Goal: Check status: Check status

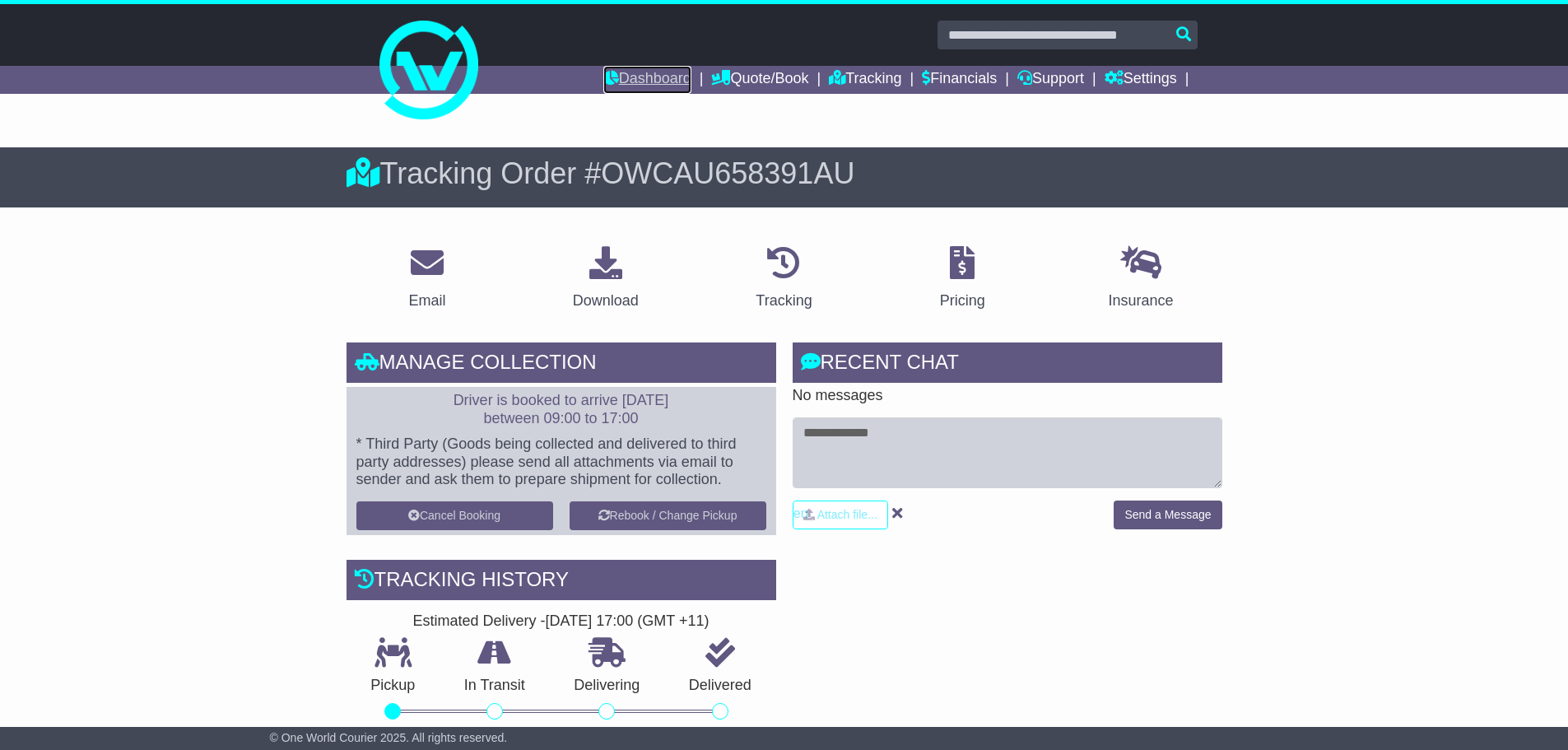
click at [656, 78] on link "Dashboard" at bounding box center [647, 80] width 88 height 28
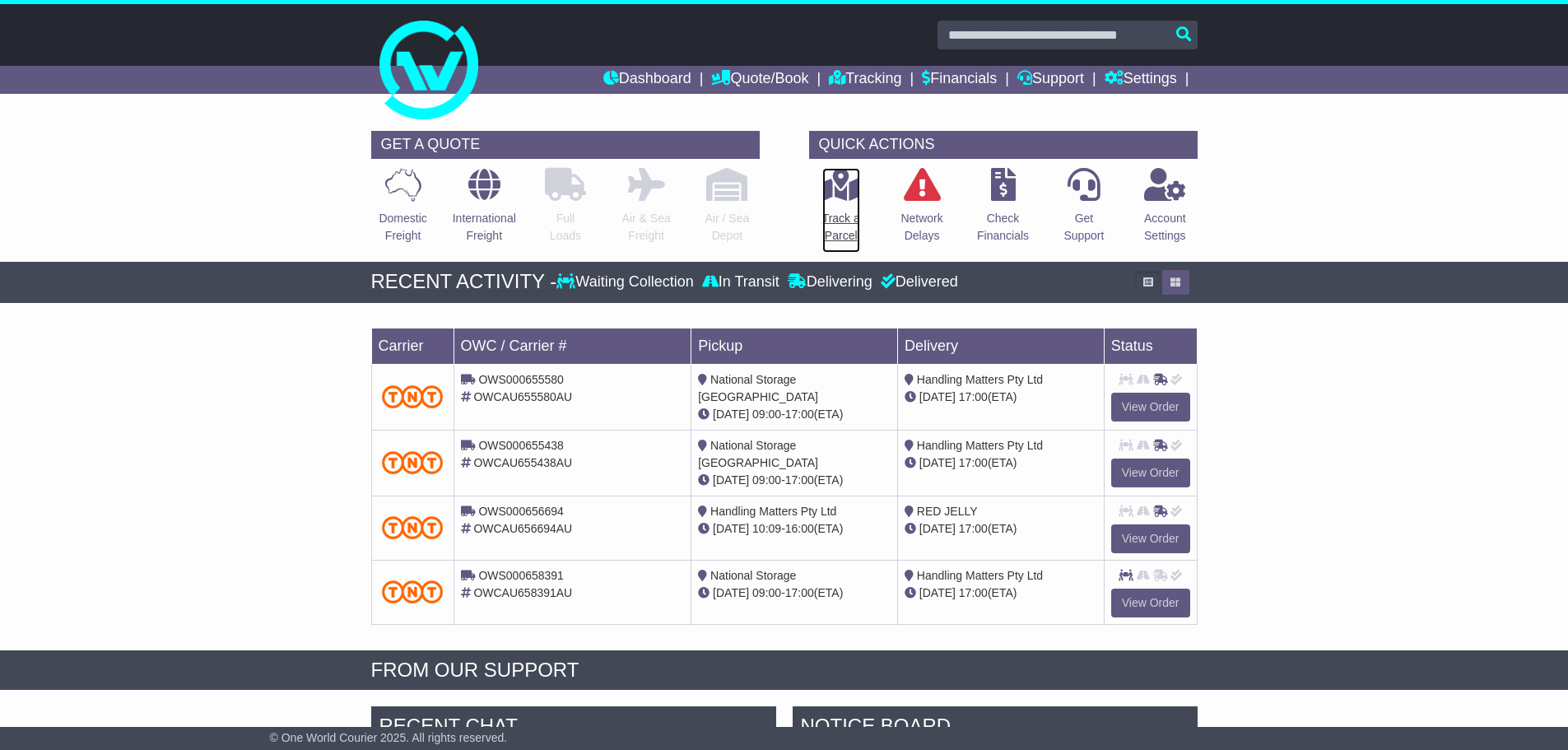
click at [841, 185] on icon at bounding box center [840, 184] width 37 height 33
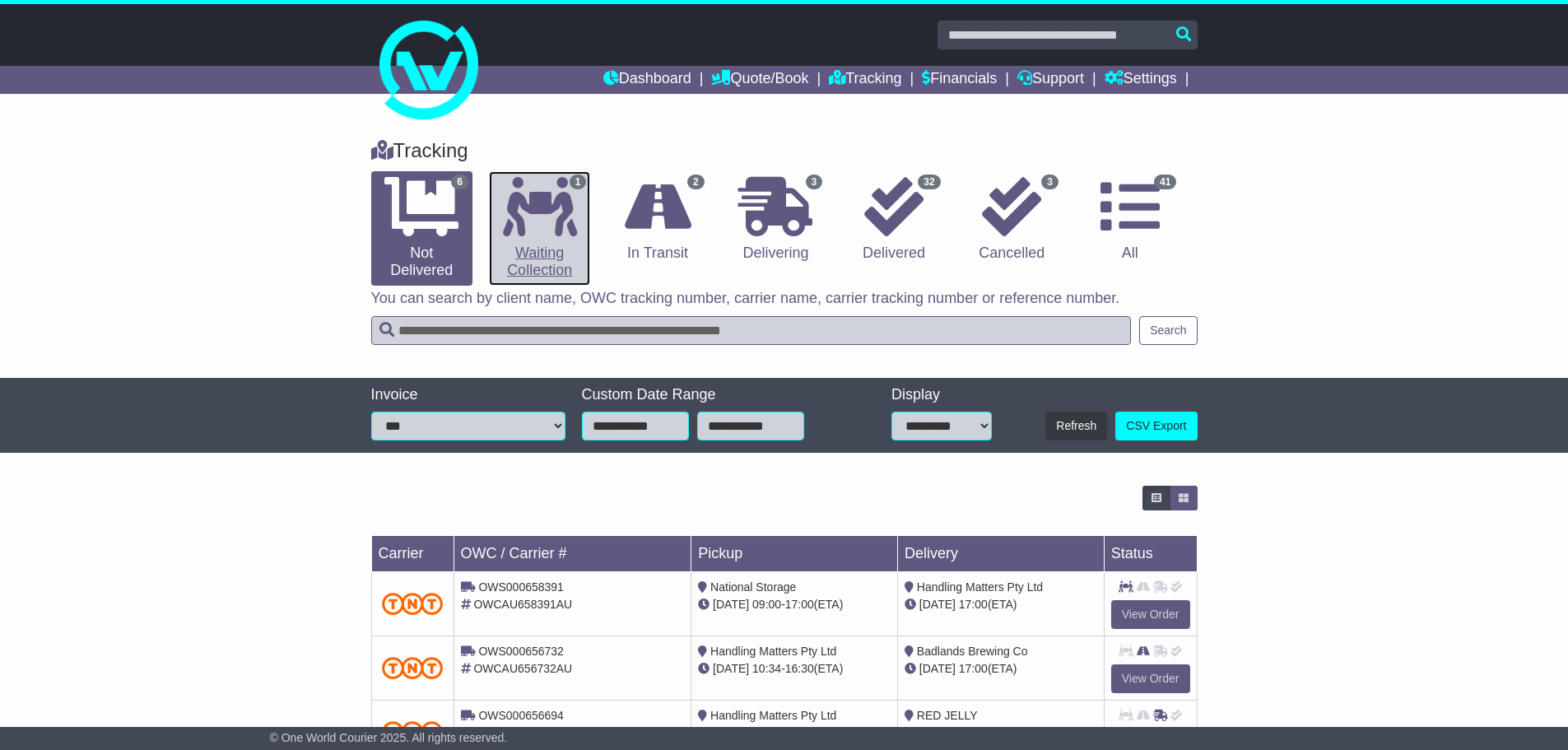
click at [567, 215] on icon at bounding box center [539, 206] width 74 height 59
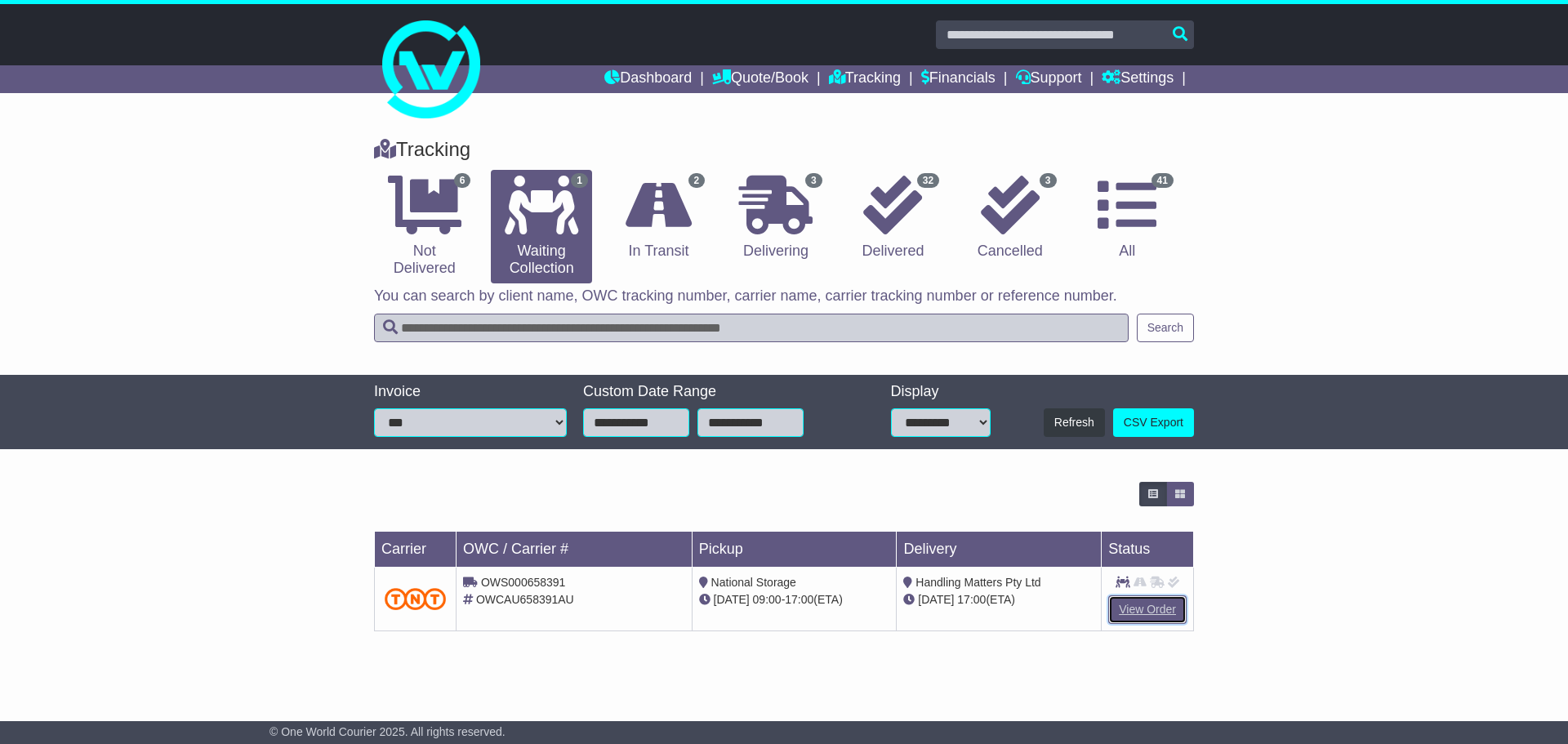
click at [1145, 607] on link "View Order" at bounding box center [1147, 609] width 78 height 28
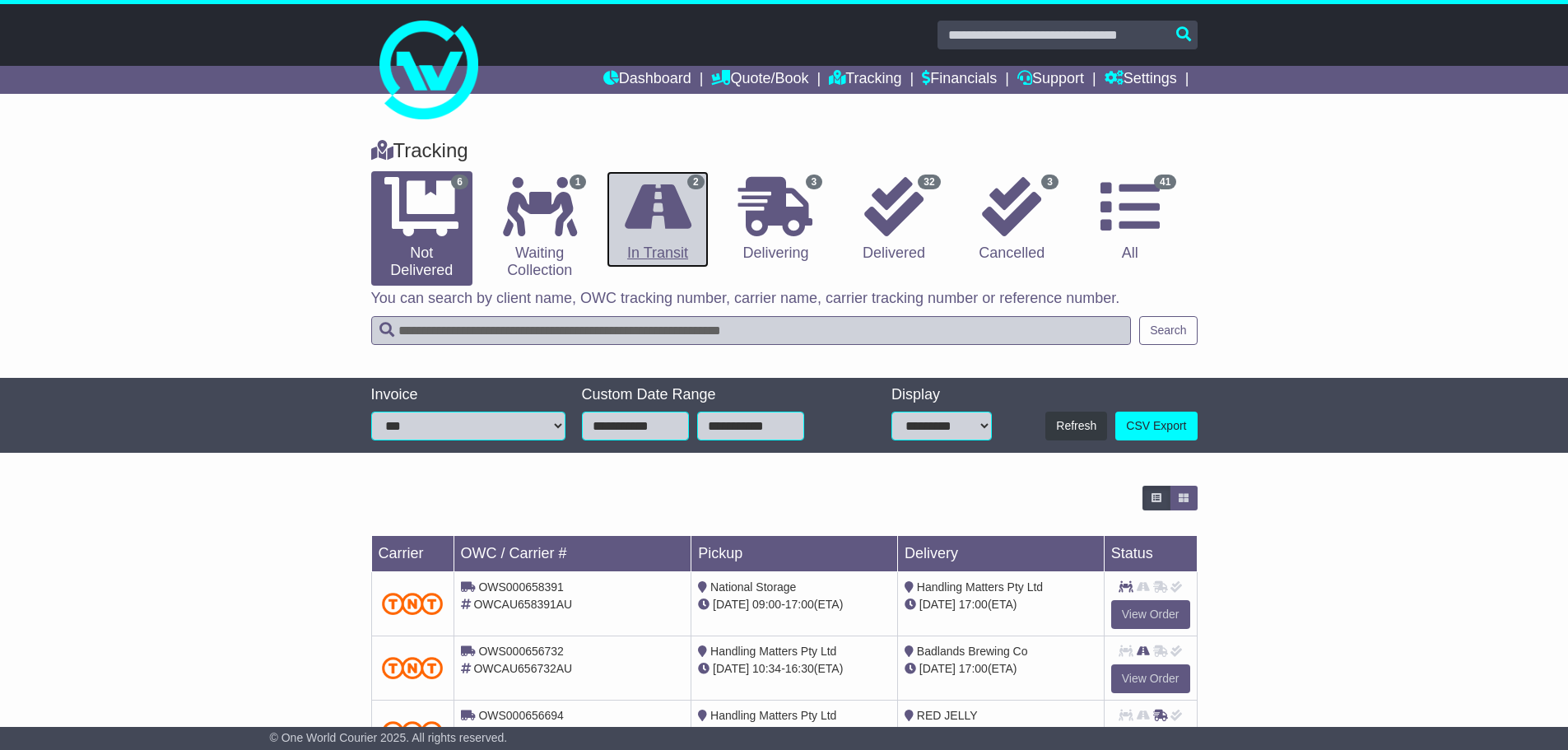
click at [656, 226] on icon at bounding box center [658, 206] width 67 height 59
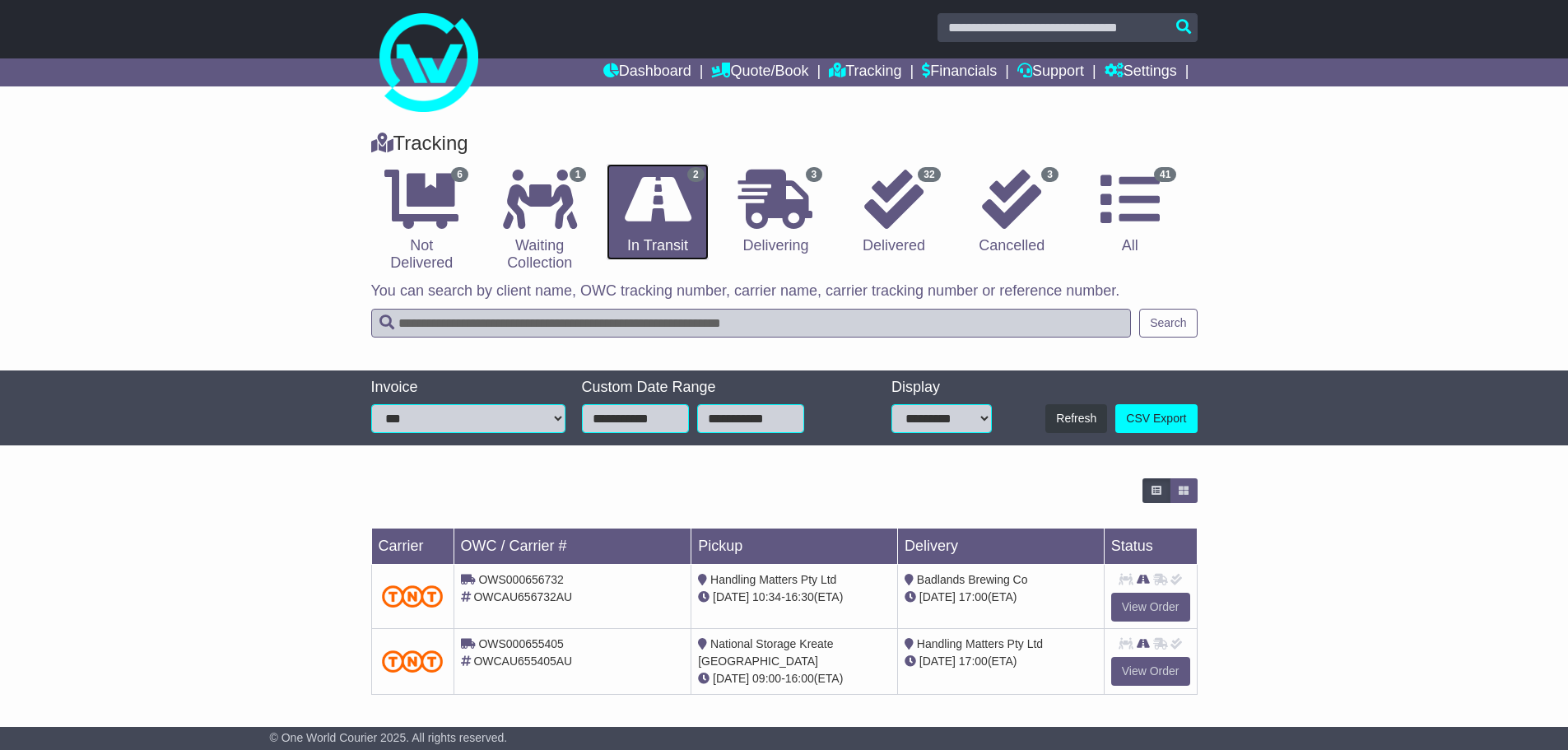
scroll to position [9, 0]
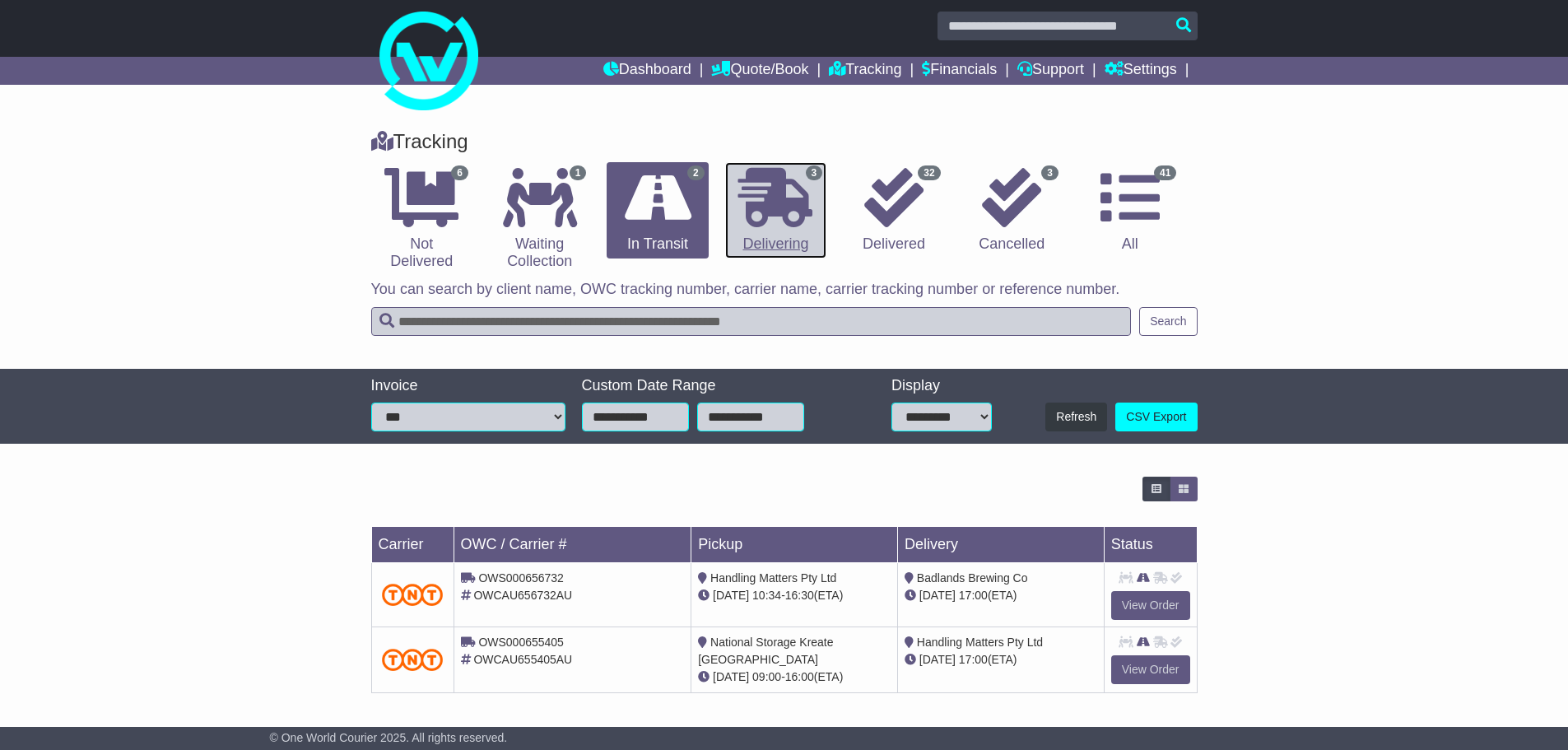
click at [766, 201] on icon at bounding box center [775, 197] width 74 height 59
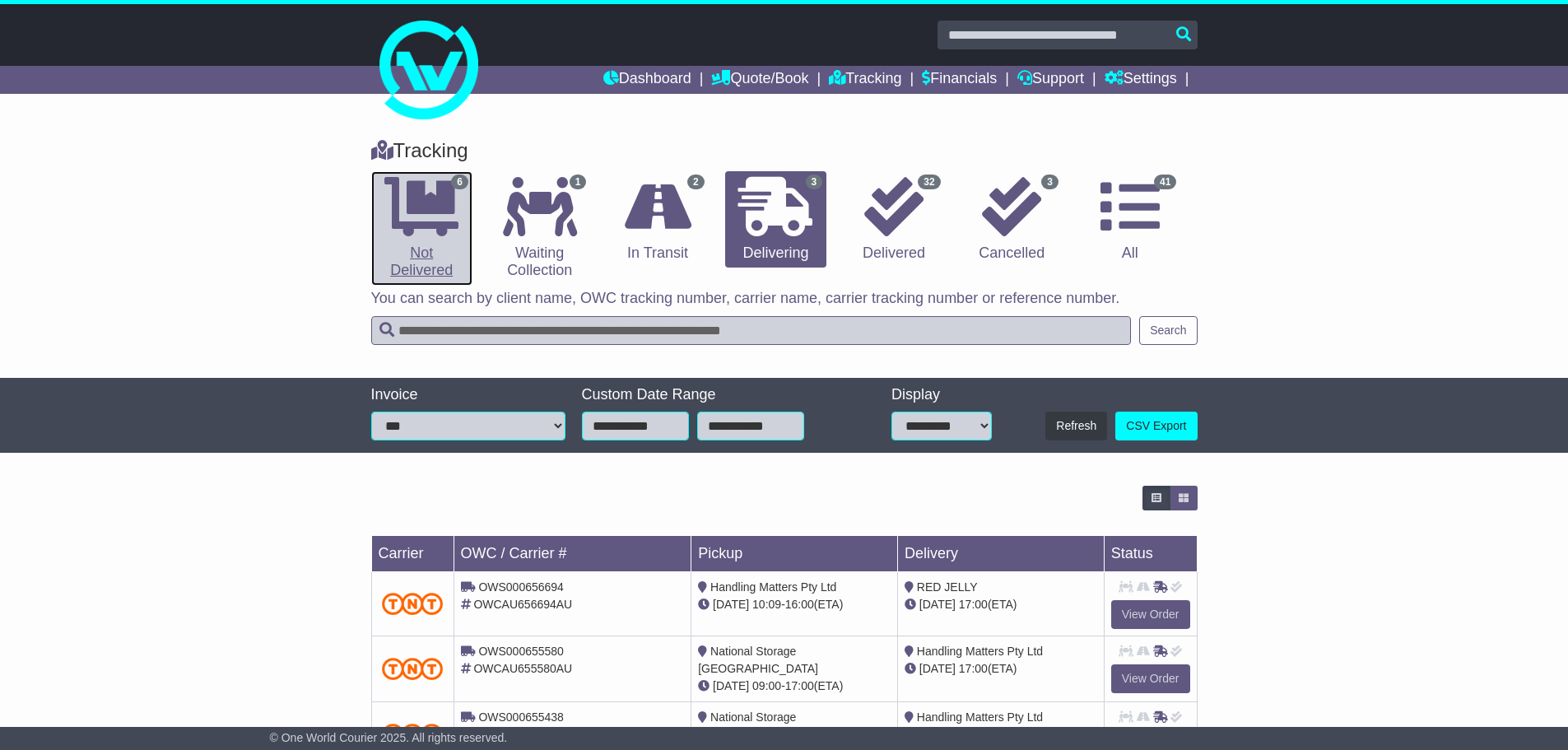
click at [458, 203] on icon at bounding box center [421, 206] width 74 height 59
